Goal: Communication & Community: Answer question/provide support

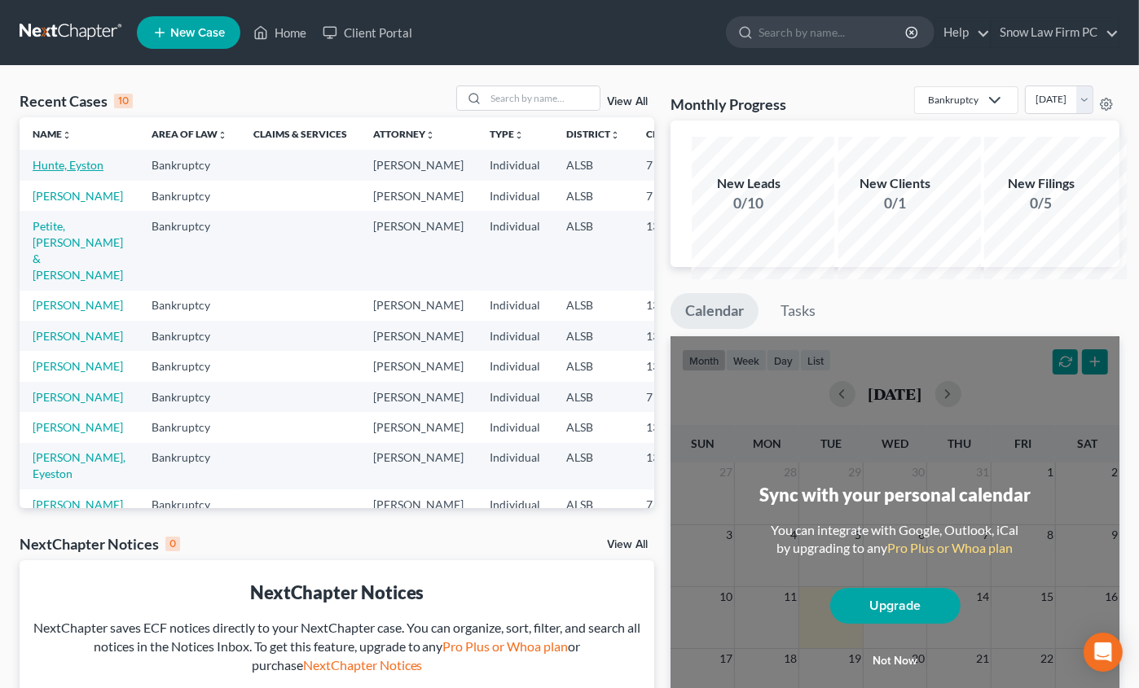
click at [67, 172] on link "Hunte, Eyston" at bounding box center [68, 165] width 71 height 14
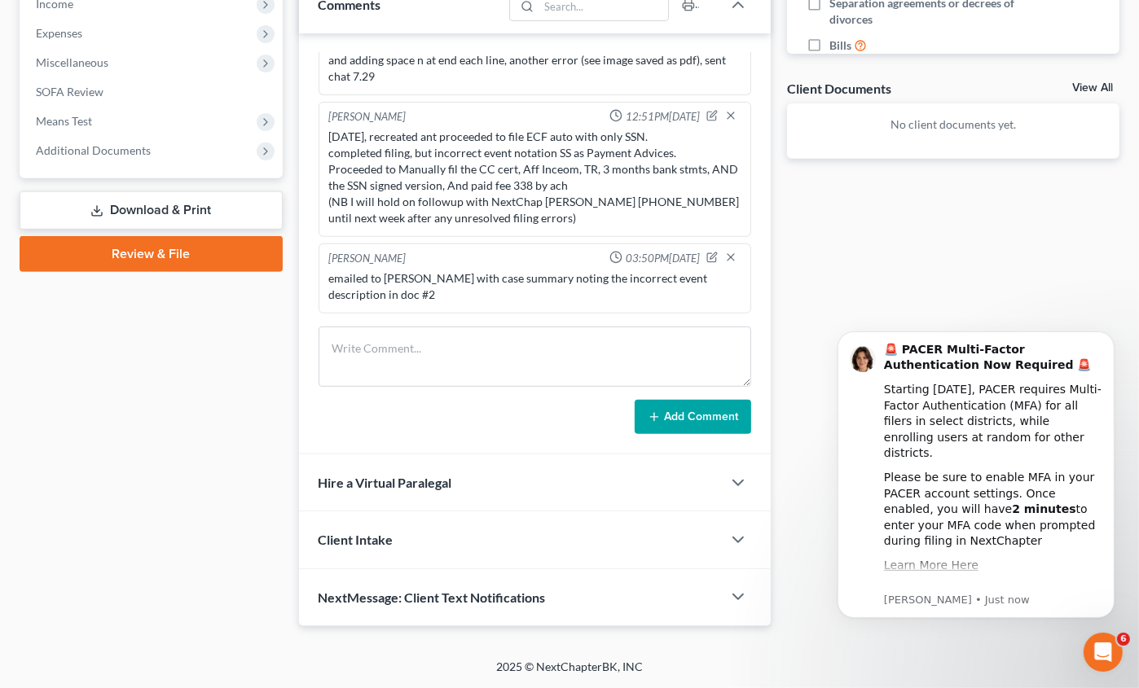
scroll to position [652, 0]
click at [402, 387] on textarea at bounding box center [534, 357] width 432 height 60
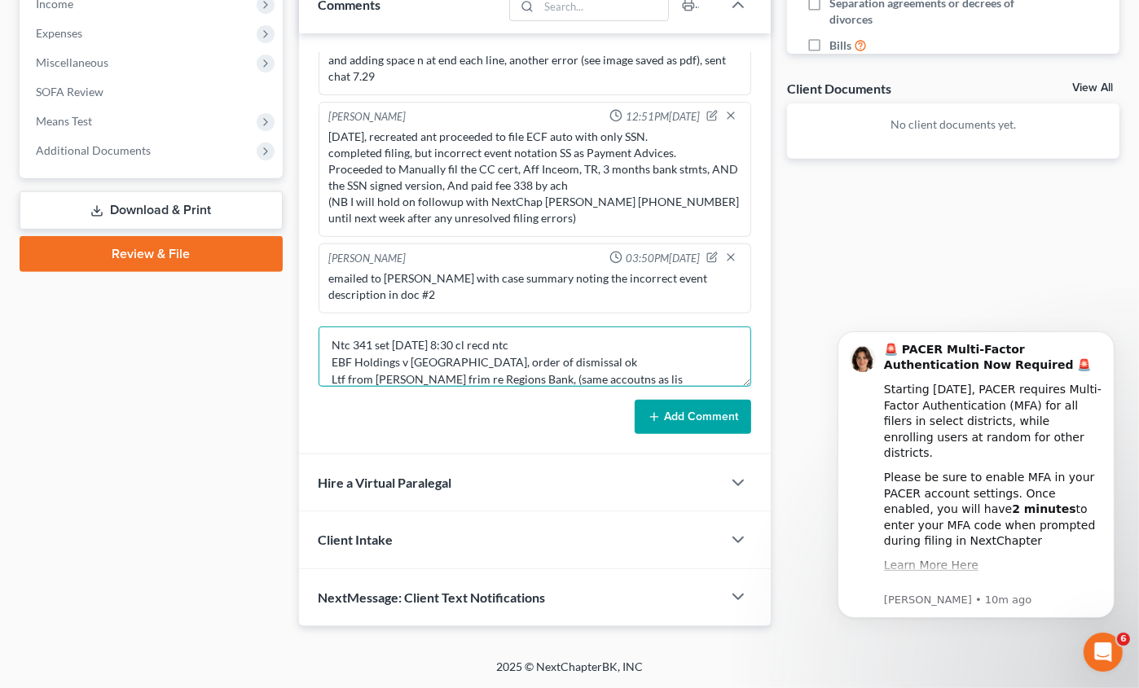
scroll to position [25, 0]
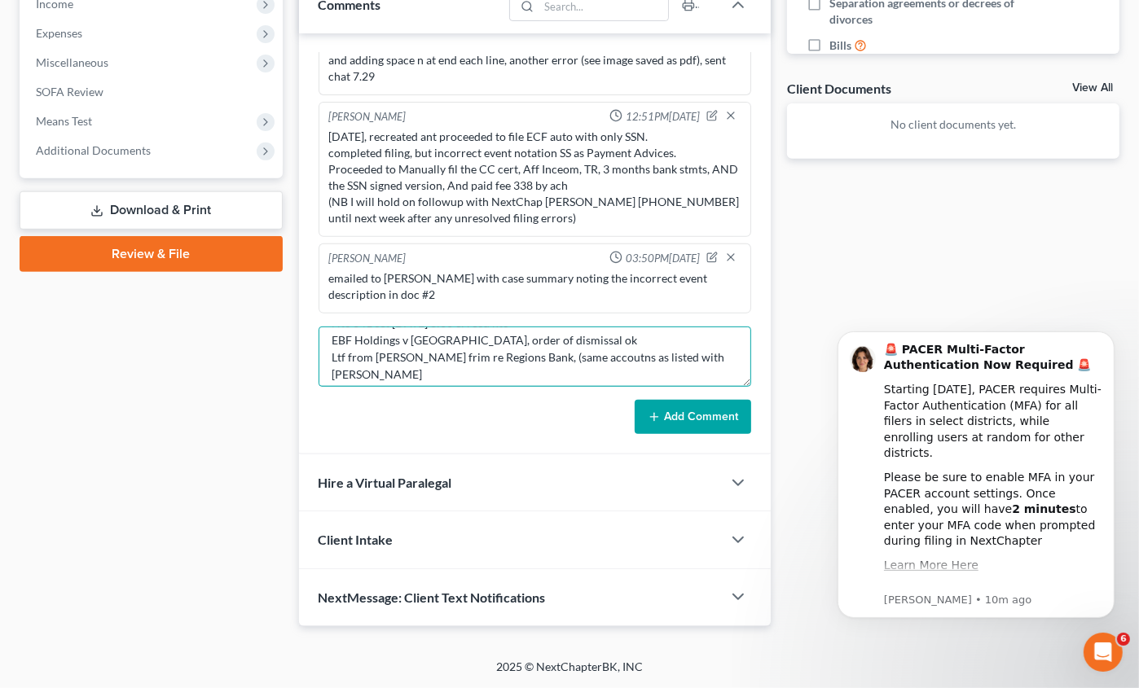
click at [445, 387] on textarea "Ntc 341 set [DATE] 8:30 cl recd ntc EBF Holdings v [GEOGRAPHIC_DATA], order of …" at bounding box center [534, 357] width 432 height 60
click at [443, 387] on textarea "Ntc 341 set [DATE] 8:30 cl recd ntc EBF Holdings v [GEOGRAPHIC_DATA], order of …" at bounding box center [534, 357] width 432 height 60
click at [687, 387] on textarea "Ntc 341 set [DATE] 8:30 cl recd ntc EBF Holdings v [GEOGRAPHIC_DATA], order of …" at bounding box center [534, 357] width 432 height 60
type textarea "Ntc 341 set [DATE] 8:30 cl recd ntc EBF Holdings v [PERSON_NAME], order of dism…"
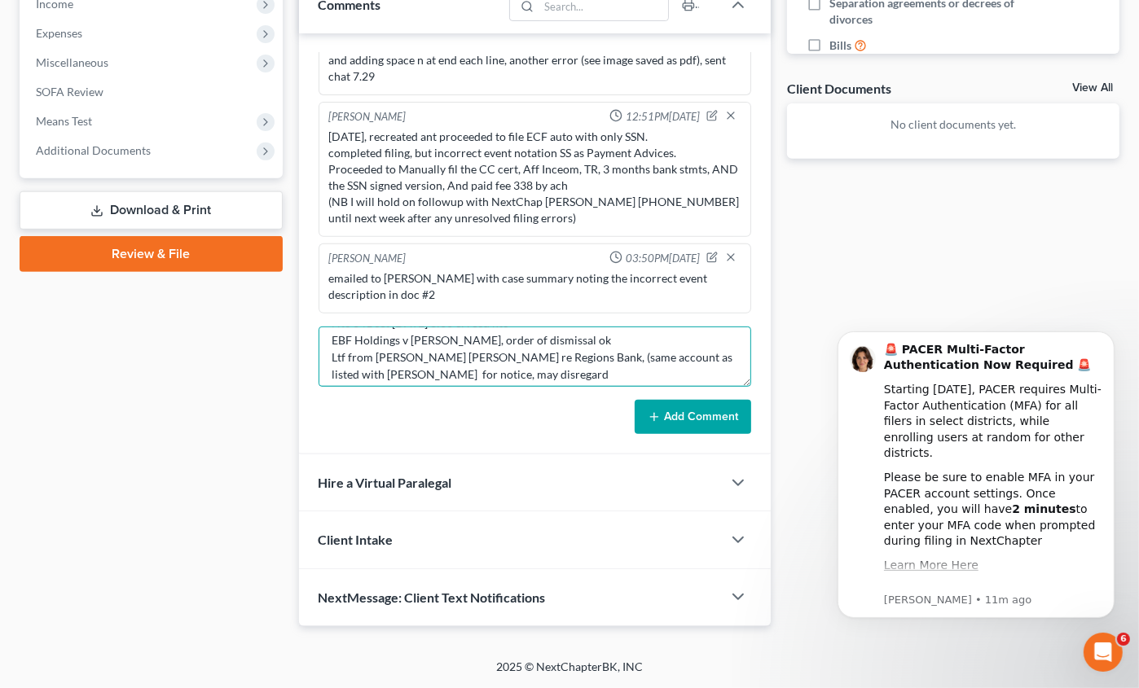
click at [362, 387] on textarea "Ntc 341 set [DATE] 8:30 cl recd ntc EBF Holdings v [PERSON_NAME], order of dism…" at bounding box center [534, 357] width 432 height 60
click at [360, 387] on textarea "Ntc 341 set [DATE] 8:30 cl recd ntc EBF Holdings v [PERSON_NAME], order of dism…" at bounding box center [534, 357] width 432 height 60
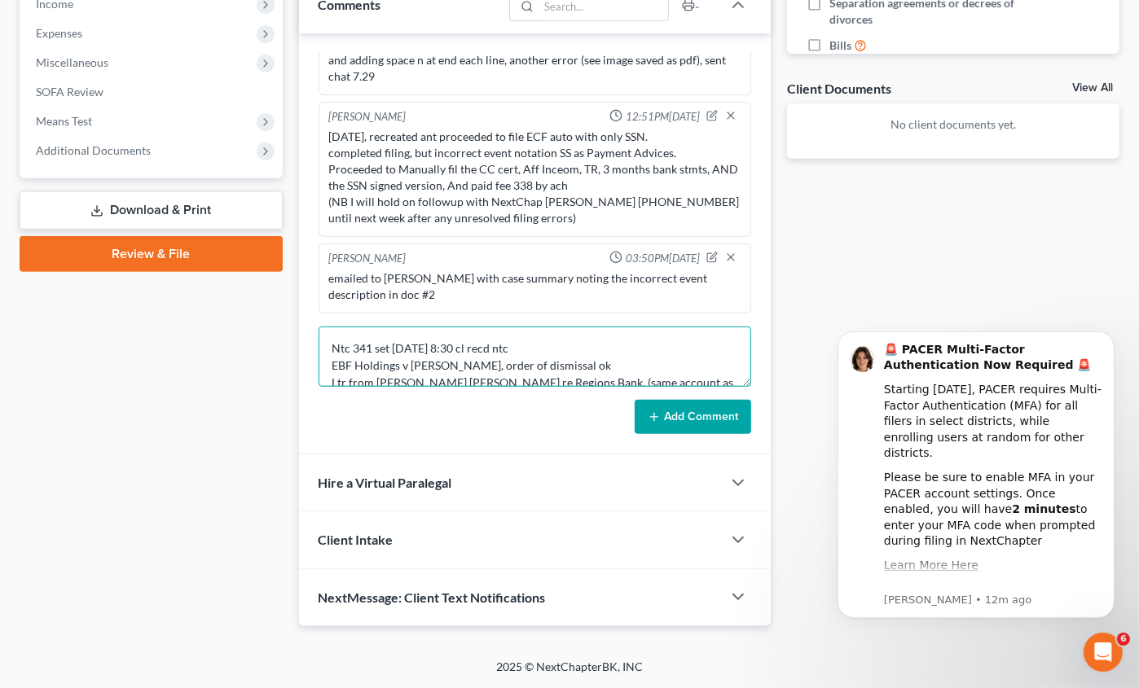
click at [541, 387] on textarea "Ntc 341 set [DATE] 8:30 cl recd ntc EBF Holdings v [PERSON_NAME], order of dism…" at bounding box center [534, 357] width 432 height 60
type textarea "Ntc 341 set [DATE] 8:30 cl rec'd ntc EBF Holdings v [GEOGRAPHIC_DATA], order of…"
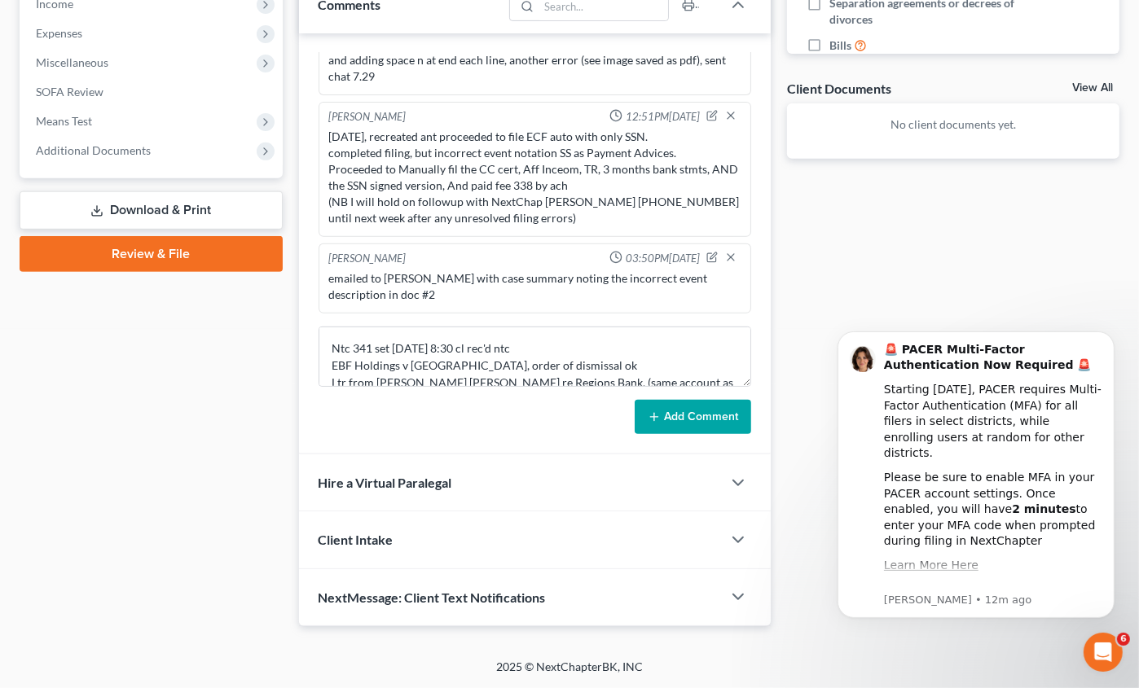
click at [685, 434] on button "Add Comment" at bounding box center [692, 417] width 116 height 34
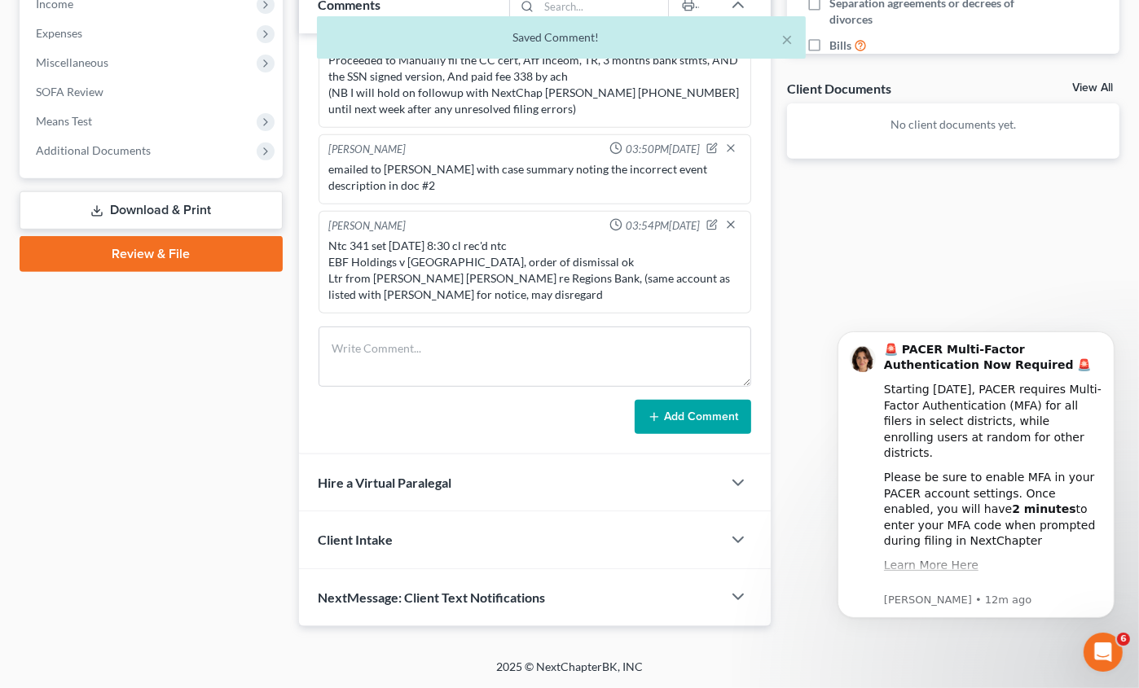
scroll to position [948, 0]
